Goal: Task Accomplishment & Management: Manage account settings

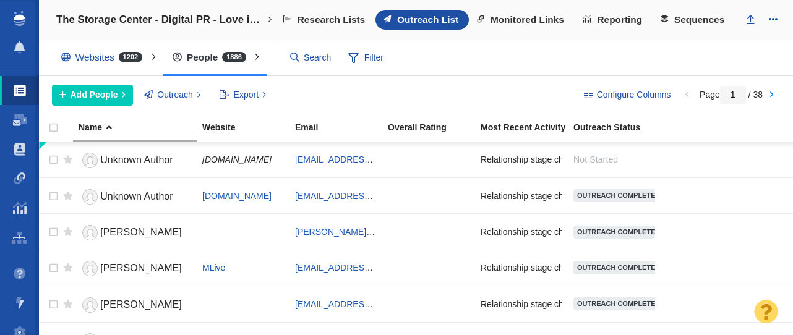
click at [16, 176] on span at bounding box center [20, 179] width 12 height 12
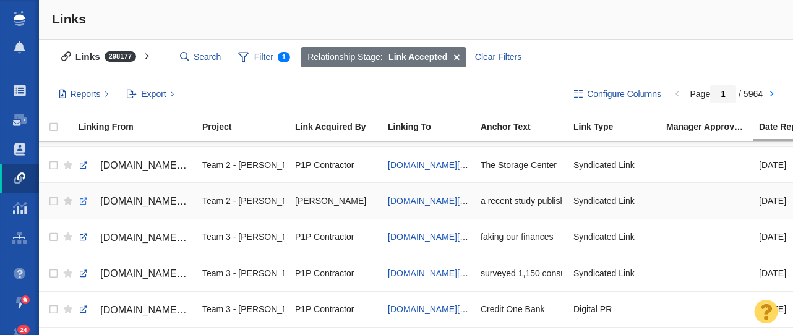
click at [82, 202] on link at bounding box center [83, 201] width 11 height 11
checkbox input "true"
click at [53, 202] on input "checkbox" at bounding box center [52, 201] width 19 height 27
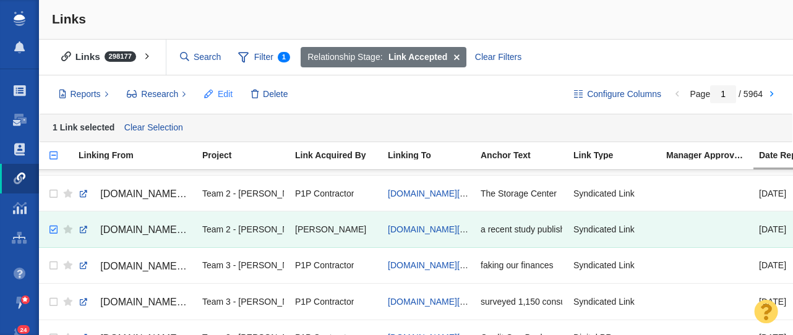
click at [219, 97] on span "Edit" at bounding box center [225, 94] width 15 height 13
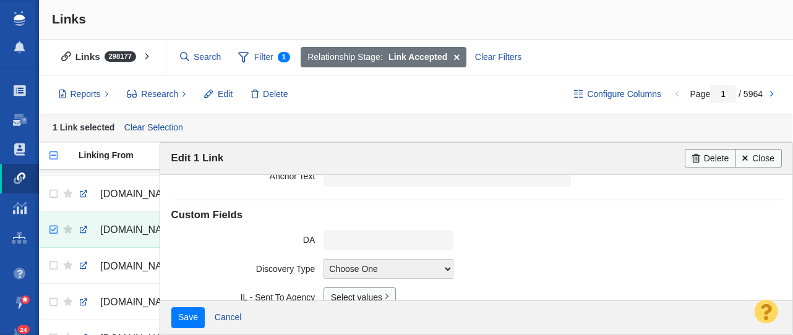
scroll to position [384, 0]
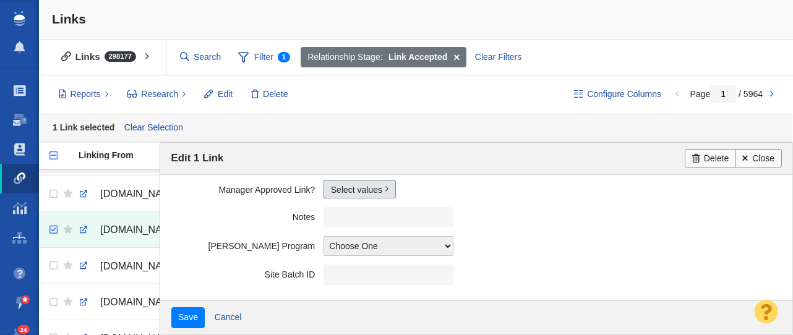
click at [353, 190] on link "Select values" at bounding box center [360, 189] width 72 height 19
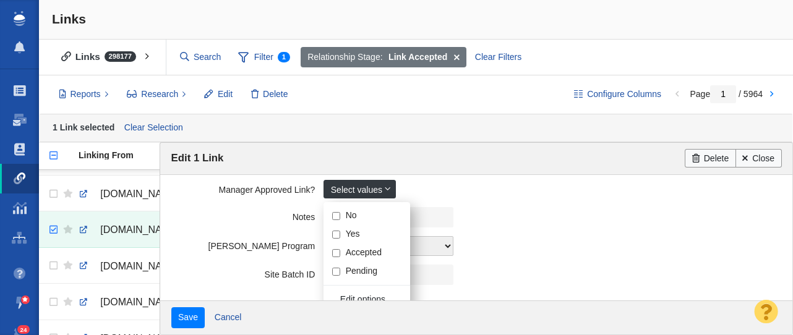
click at [335, 235] on input "Yes" at bounding box center [336, 235] width 8 height 8
checkbox input "true"
click at [229, 225] on field "Notes" at bounding box center [476, 217] width 611 height 29
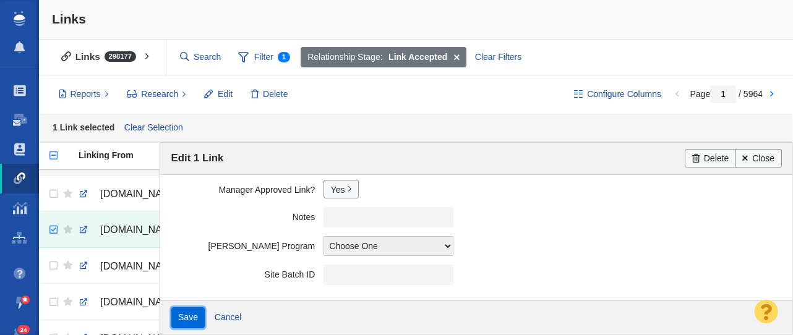
click at [185, 324] on input "Save" at bounding box center [188, 318] width 34 height 21
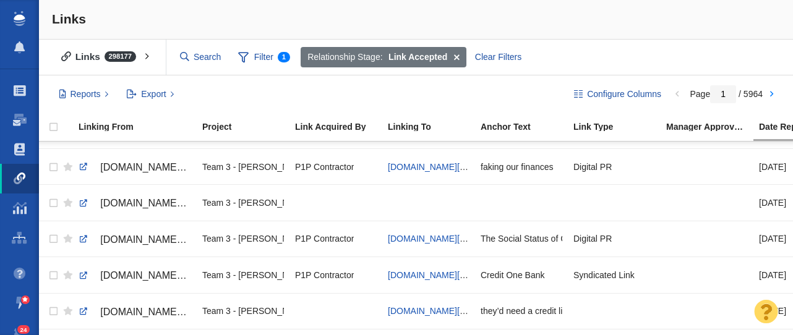
scroll to position [0, 0]
